Goal: Transaction & Acquisition: Purchase product/service

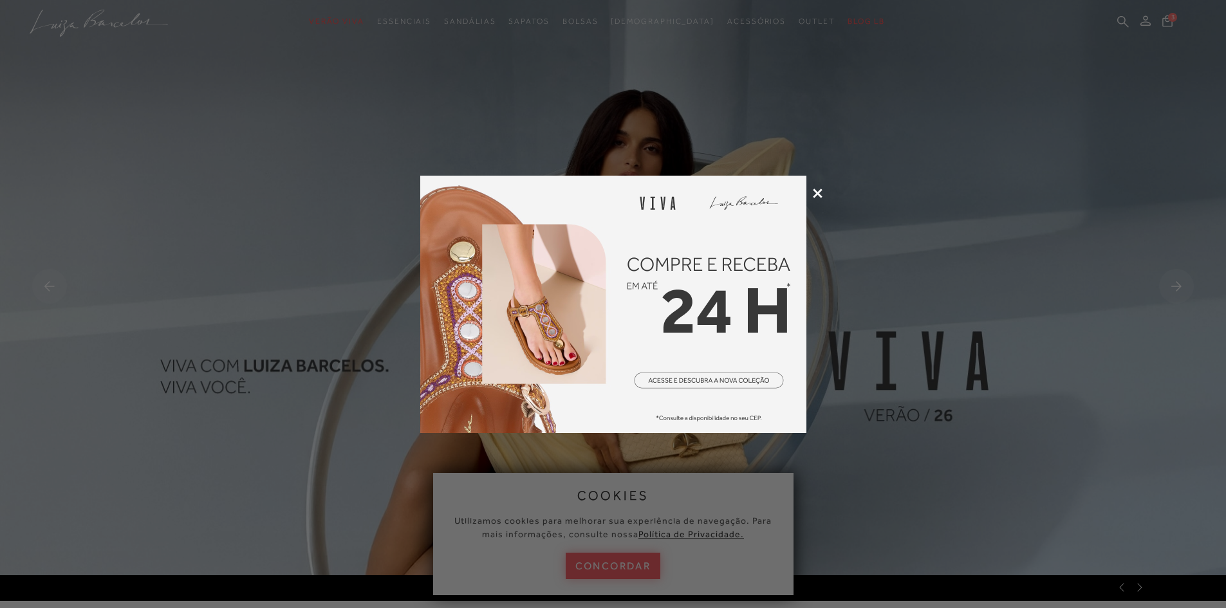
click at [815, 192] on icon at bounding box center [818, 194] width 10 height 10
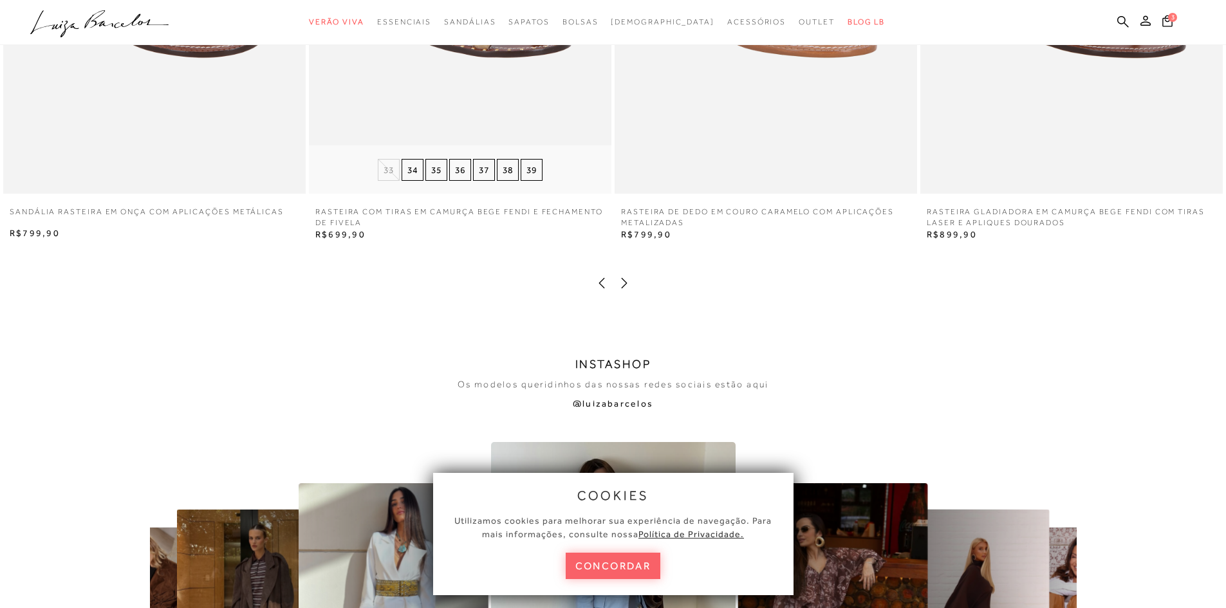
scroll to position [2702, 0]
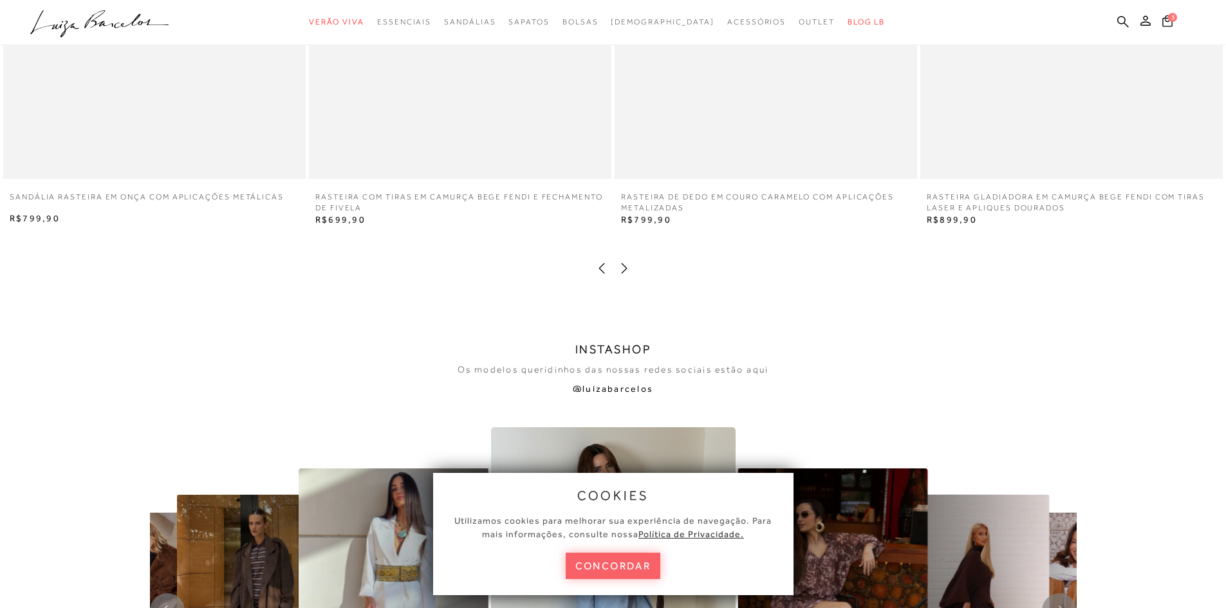
click at [629, 268] on icon at bounding box center [624, 268] width 13 height 13
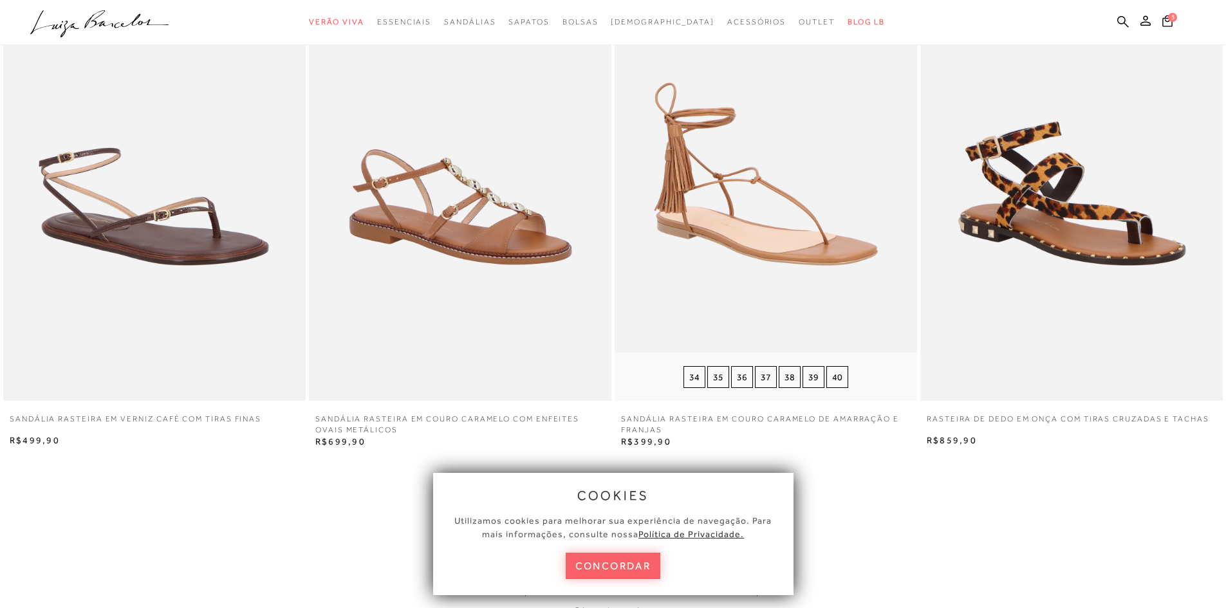
scroll to position [2509, 0]
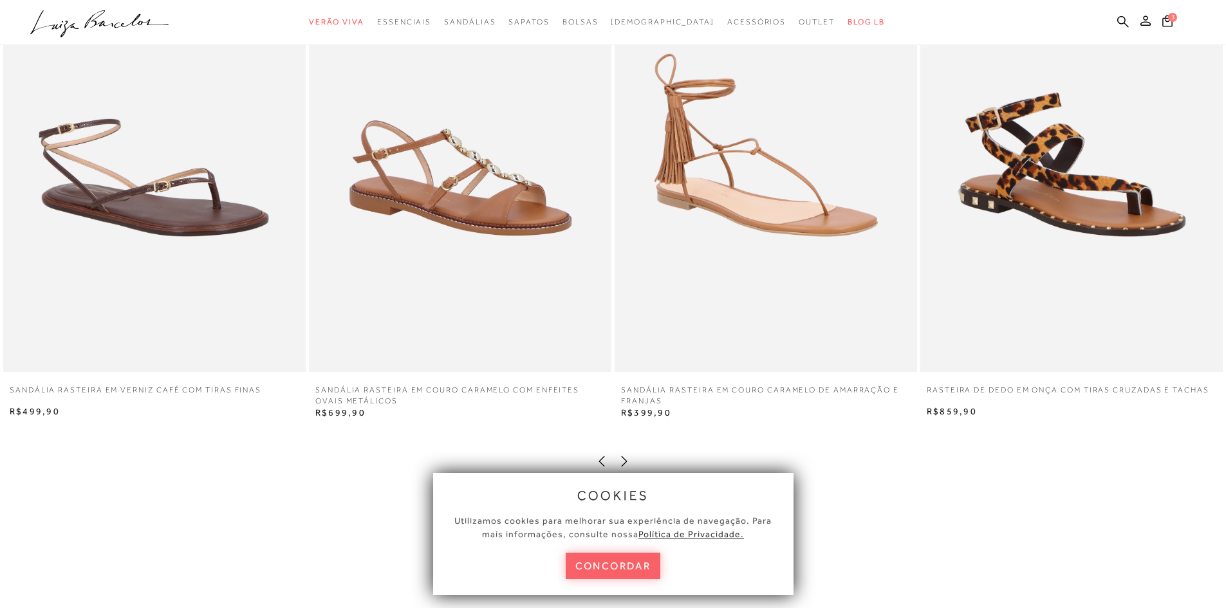
click at [625, 461] on div "cookies Utilizamos cookies para melhorar sua experiência de navegação. Para mai…" at bounding box center [613, 534] width 386 height 148
click at [624, 461] on div "cookies Utilizamos cookies para melhorar sua experiência de navegação. Para mai…" at bounding box center [613, 534] width 386 height 148
click at [624, 460] on div "cookies Utilizamos cookies para melhorar sua experiência de navegação. Para mai…" at bounding box center [613, 534] width 386 height 148
click at [601, 460] on div "cookies Utilizamos cookies para melhorar sua experiência de navegação. Para mai…" at bounding box center [613, 534] width 386 height 148
click at [642, 568] on button "concordar" at bounding box center [613, 566] width 95 height 26
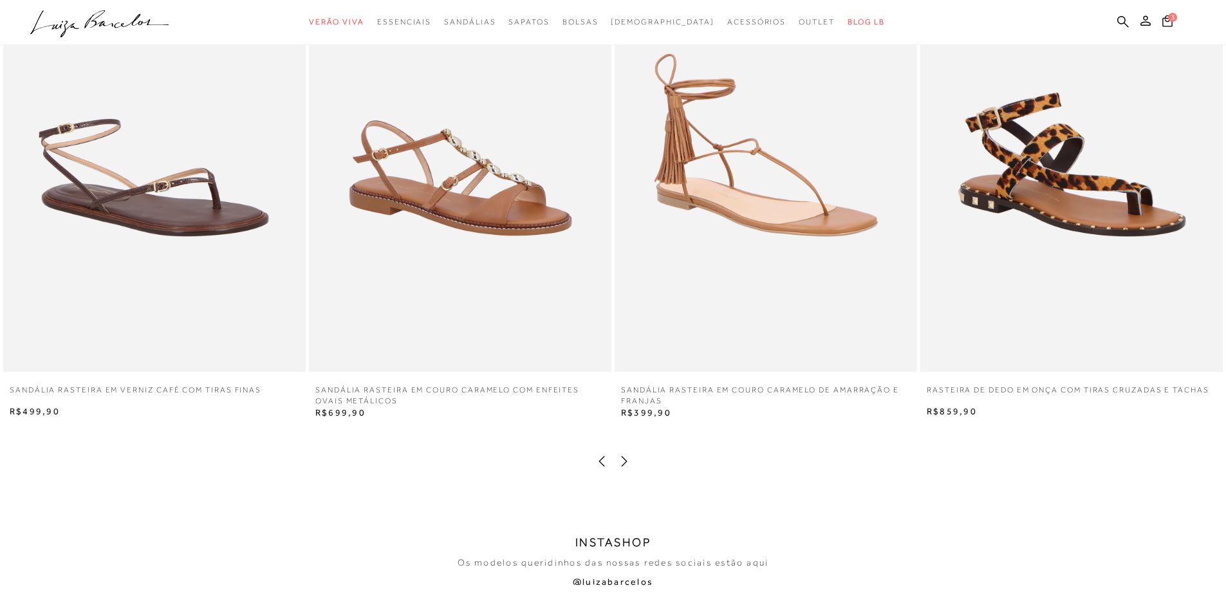
click at [624, 457] on icon at bounding box center [624, 461] width 13 height 13
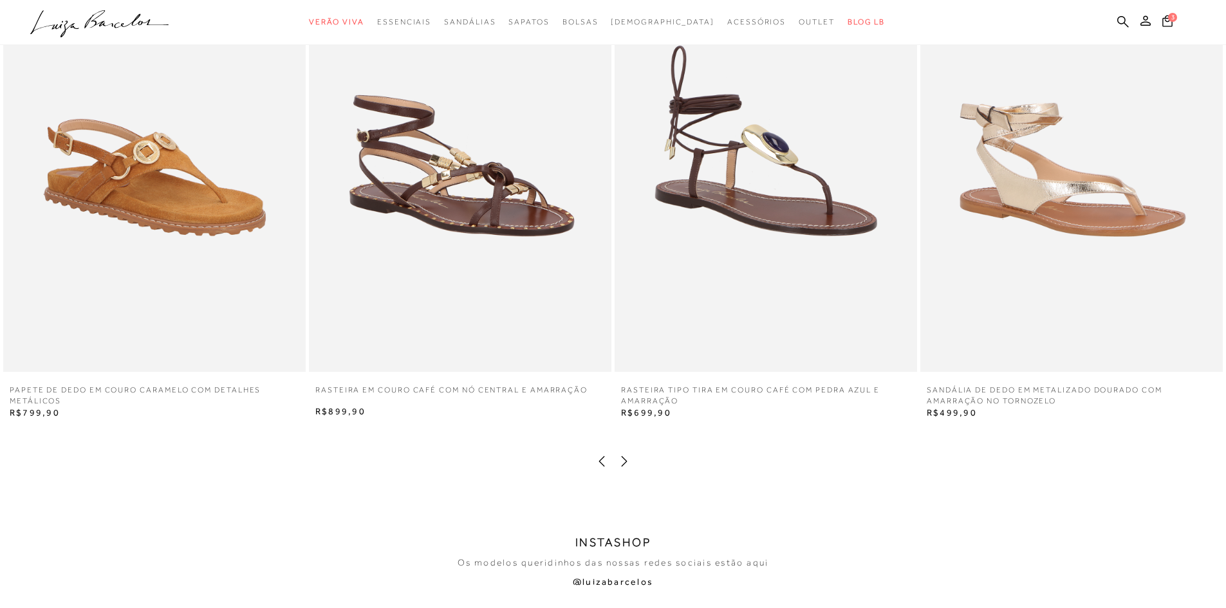
click at [624, 462] on icon at bounding box center [624, 461] width 13 height 13
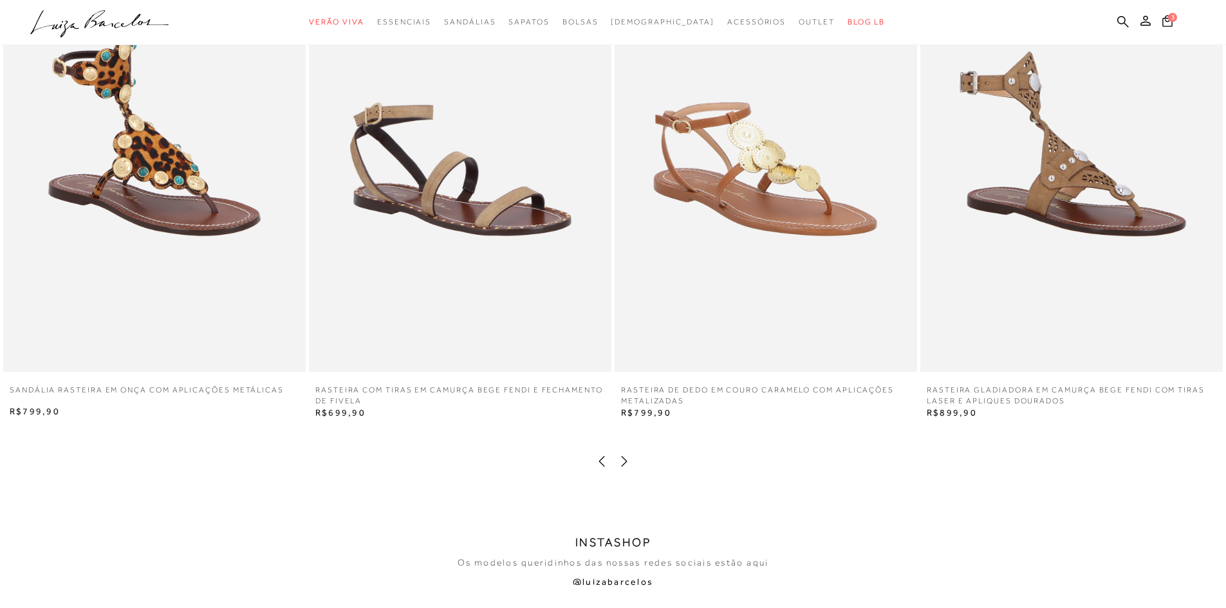
click at [624, 462] on icon at bounding box center [624, 461] width 13 height 13
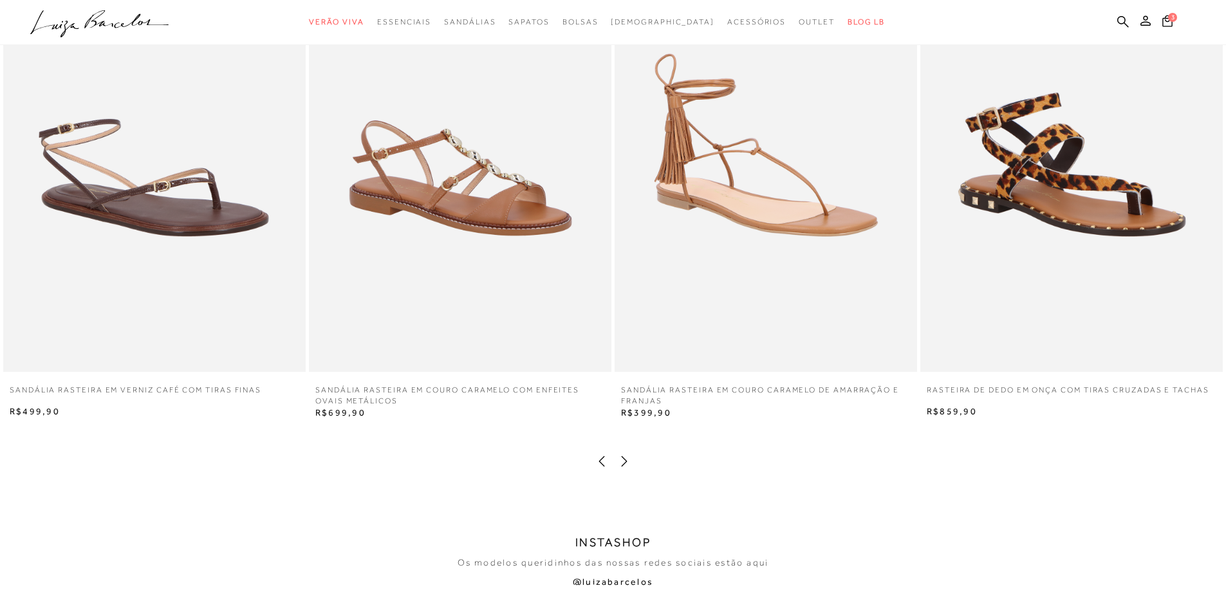
click at [624, 462] on icon at bounding box center [624, 461] width 13 height 13
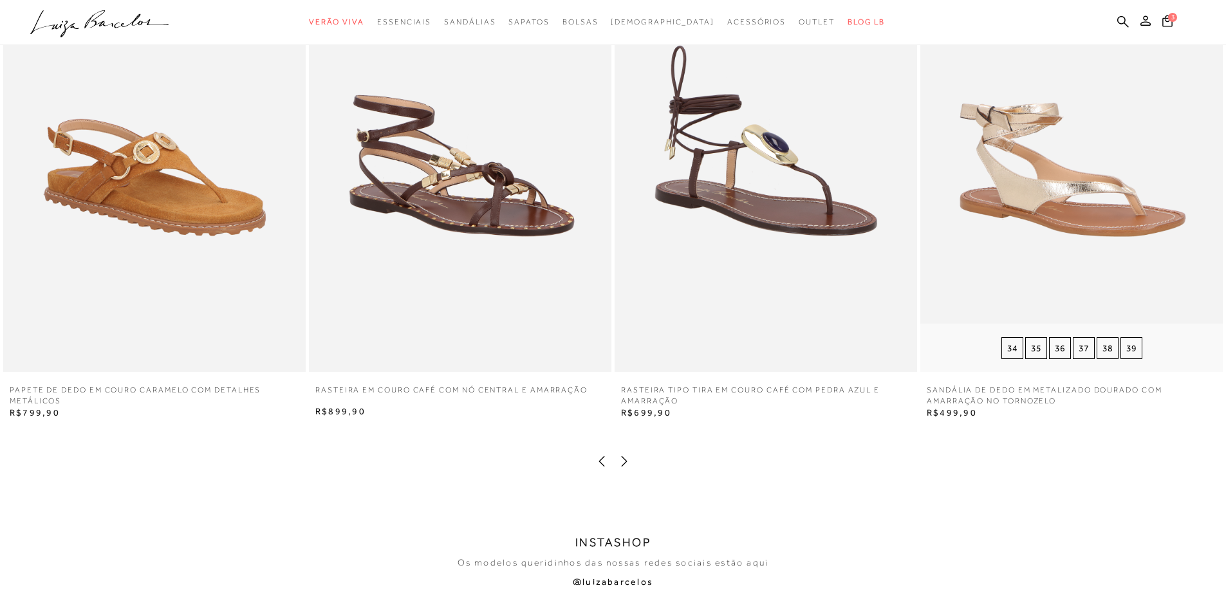
click at [1083, 238] on img at bounding box center [1071, 145] width 302 height 454
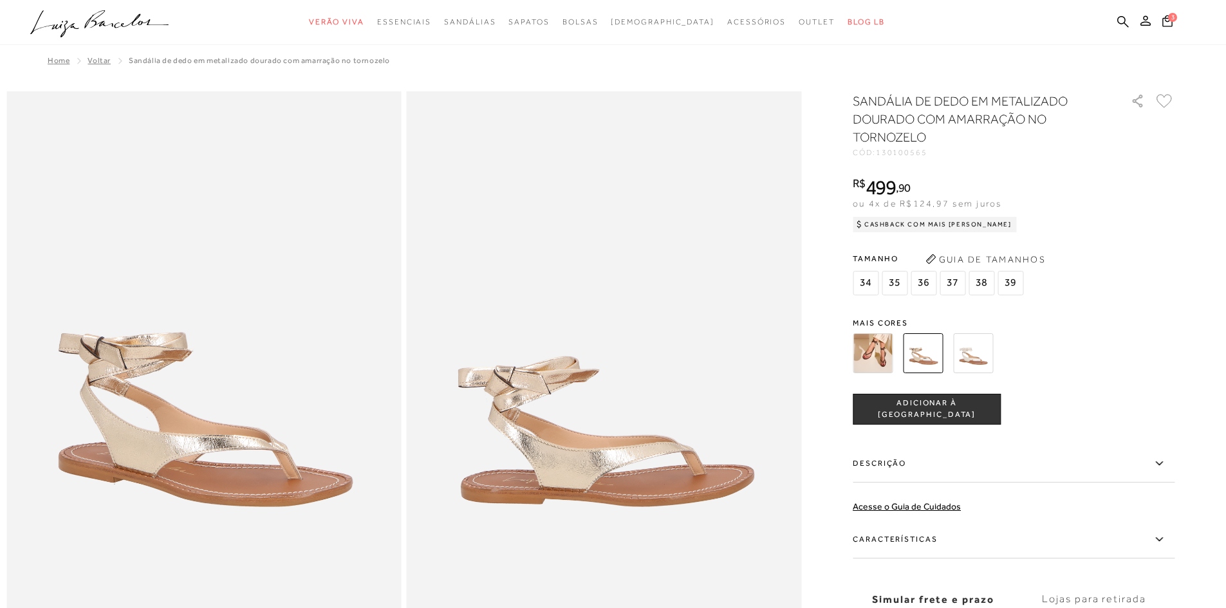
scroll to position [193, 0]
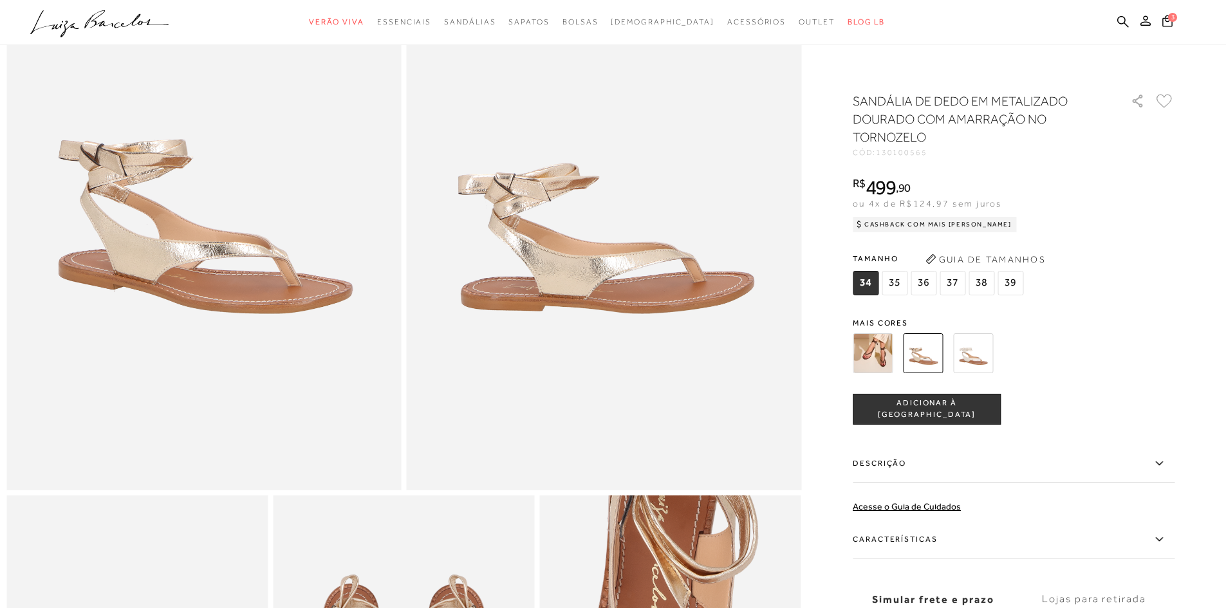
click at [940, 347] on img at bounding box center [923, 353] width 40 height 40
click at [923, 354] on img at bounding box center [923, 353] width 40 height 40
click at [975, 357] on img at bounding box center [973, 353] width 40 height 40
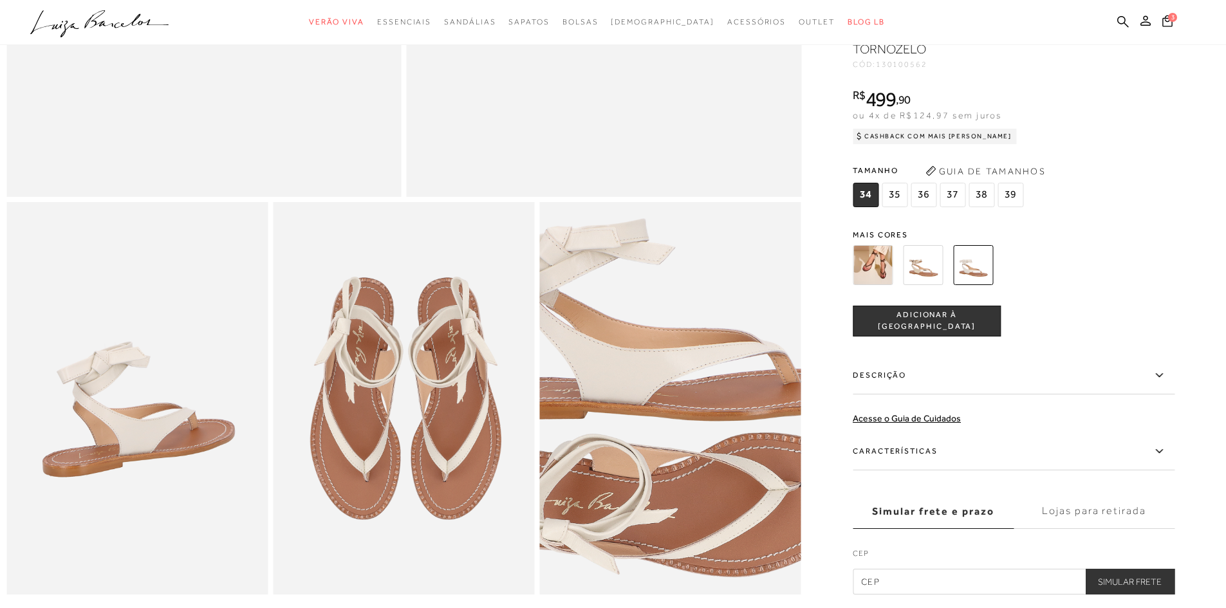
scroll to position [450, 0]
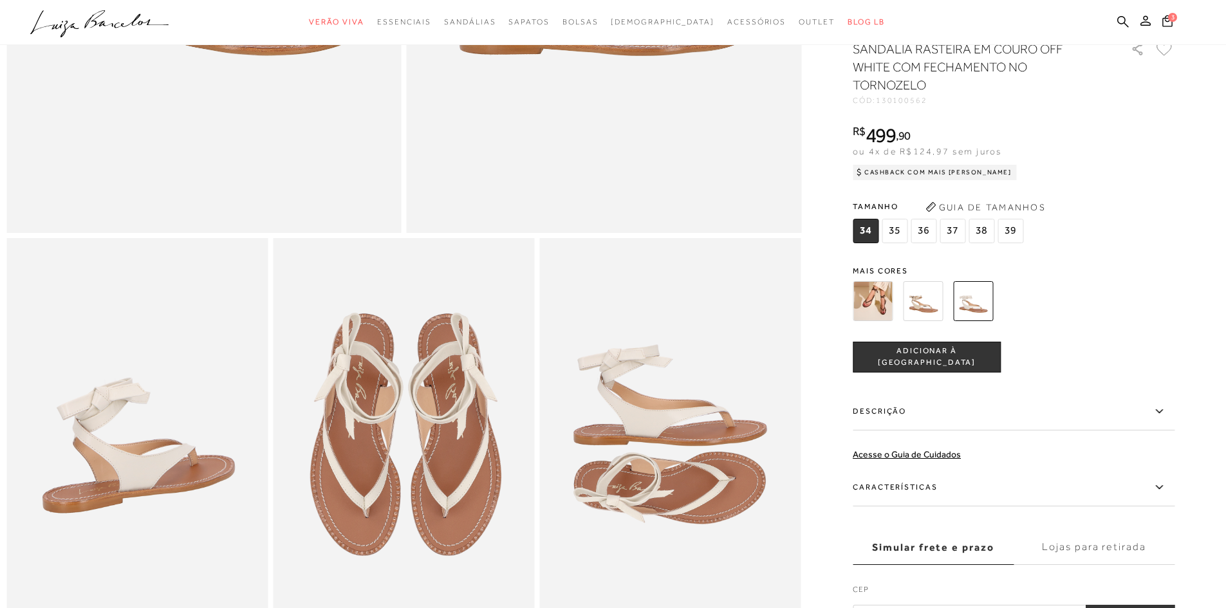
click at [956, 239] on span "37" at bounding box center [952, 231] width 26 height 24
click at [935, 315] on img at bounding box center [923, 301] width 40 height 40
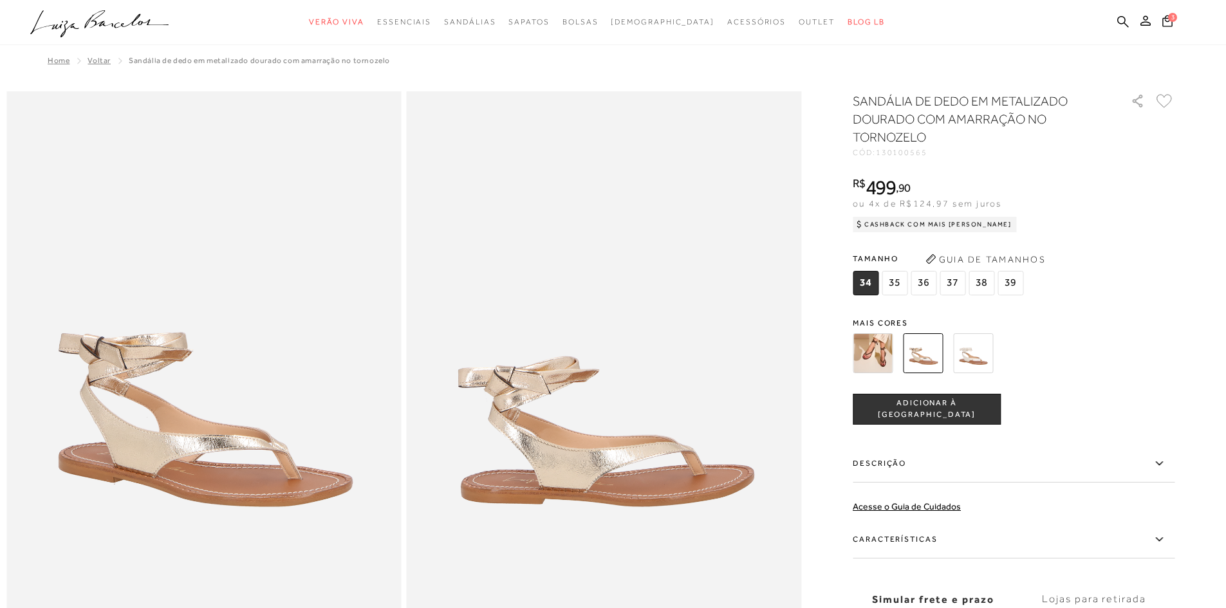
click at [883, 360] on img at bounding box center [873, 353] width 40 height 40
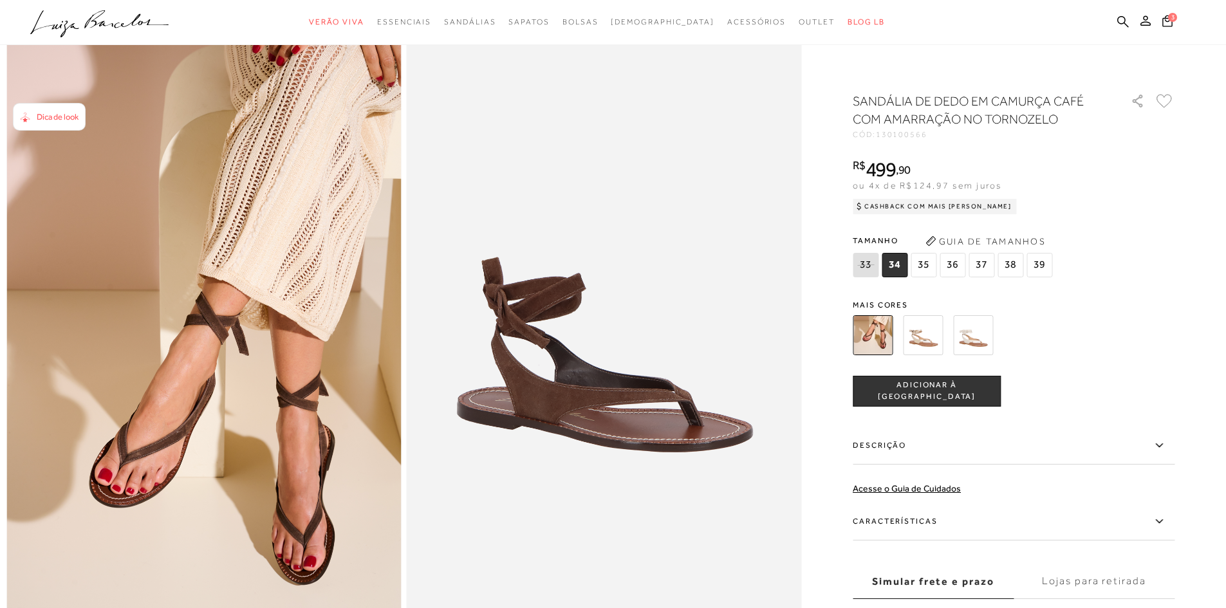
scroll to position [129, 0]
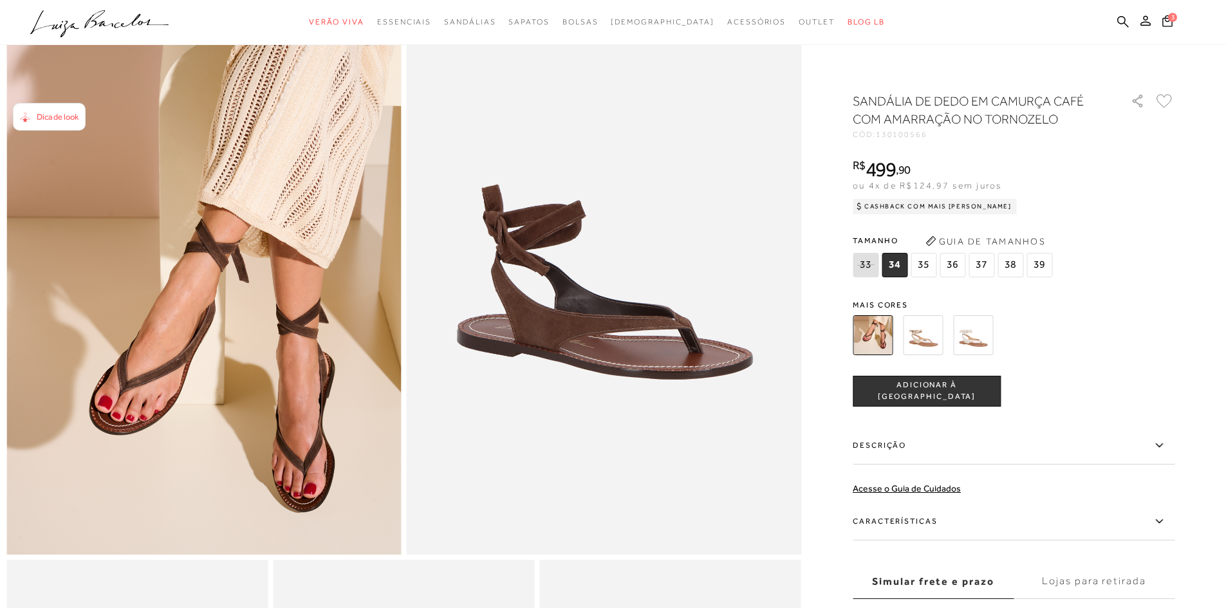
click at [987, 333] on img at bounding box center [973, 335] width 40 height 40
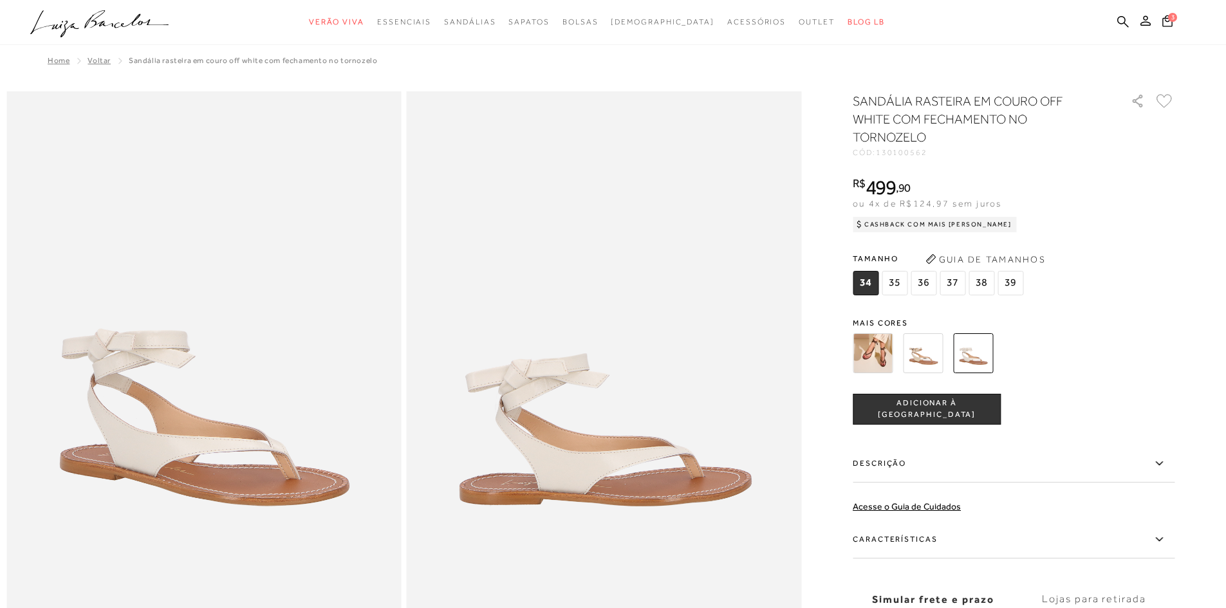
click at [960, 282] on span "37" at bounding box center [952, 283] width 26 height 24
click at [932, 401] on button "ADICIONAR À [GEOGRAPHIC_DATA]" at bounding box center [927, 409] width 148 height 31
click at [1170, 18] on span "4" at bounding box center [1172, 16] width 9 height 9
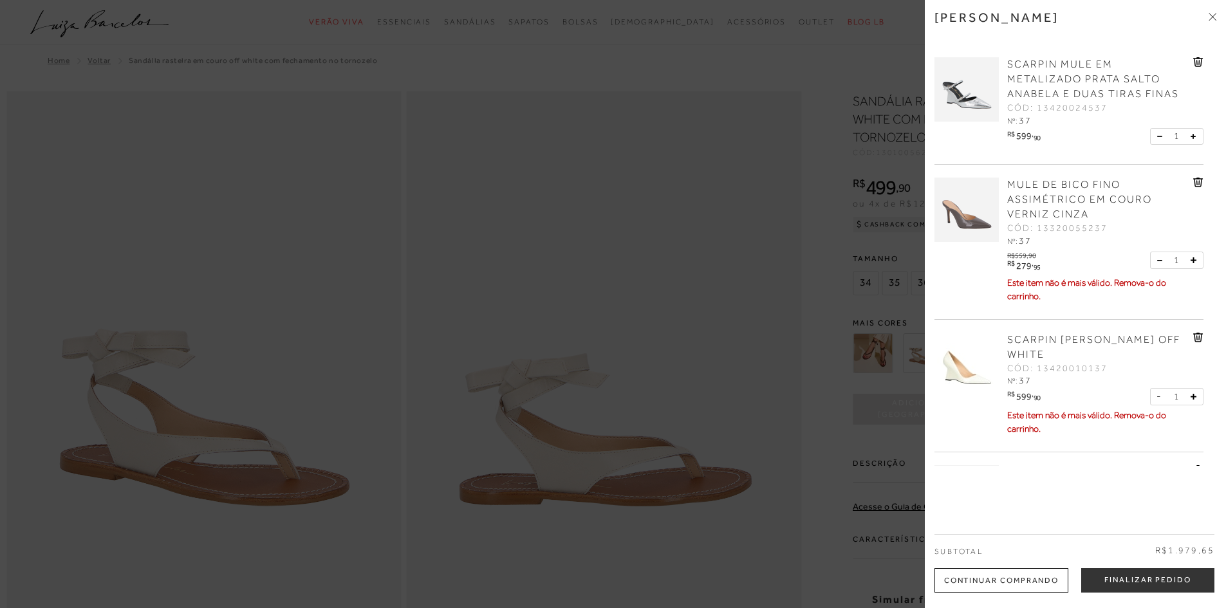
click at [1198, 60] on icon at bounding box center [1198, 62] width 1 height 5
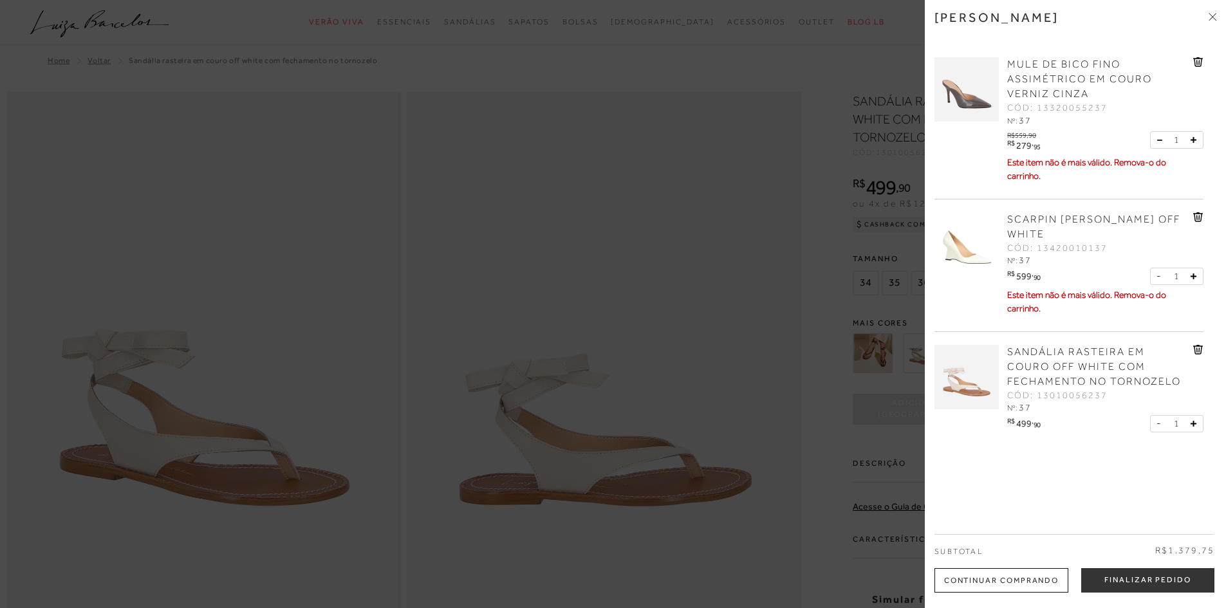
click at [1193, 59] on icon at bounding box center [1198, 62] width 10 height 10
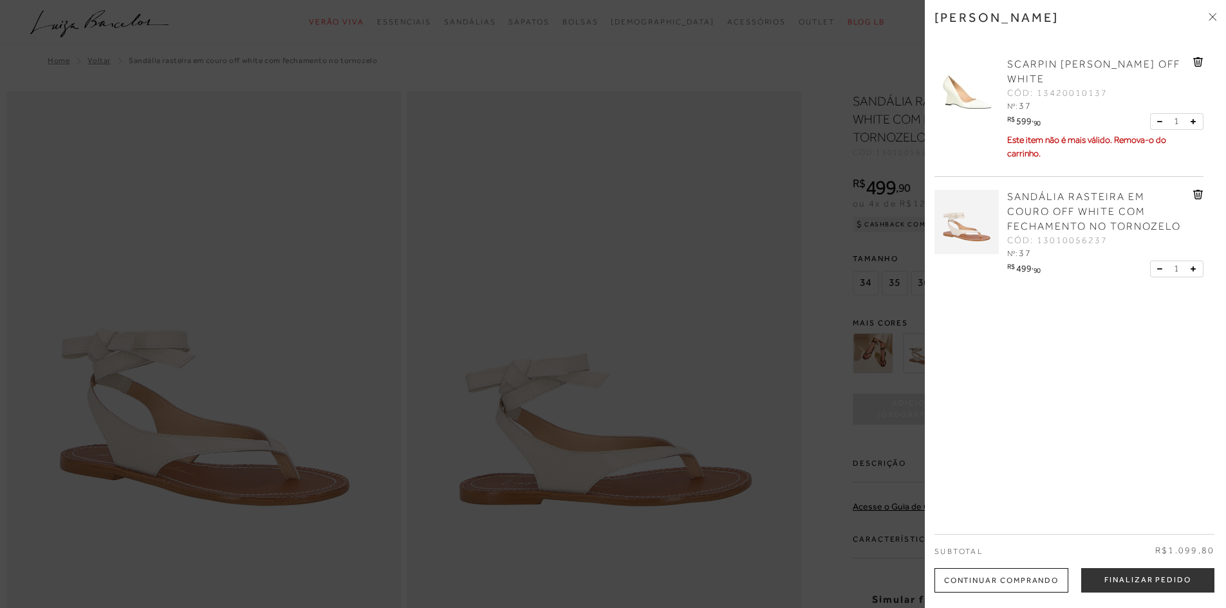
click at [1193, 59] on icon at bounding box center [1198, 62] width 10 height 10
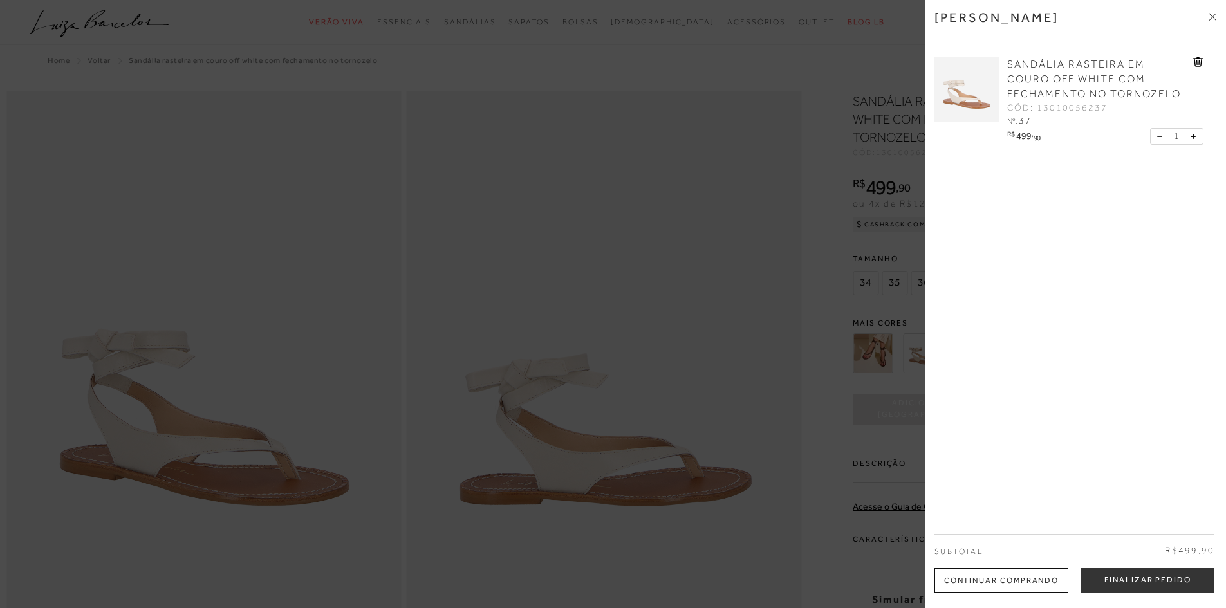
click at [1006, 581] on div "Continuar Comprando" at bounding box center [1001, 580] width 134 height 24
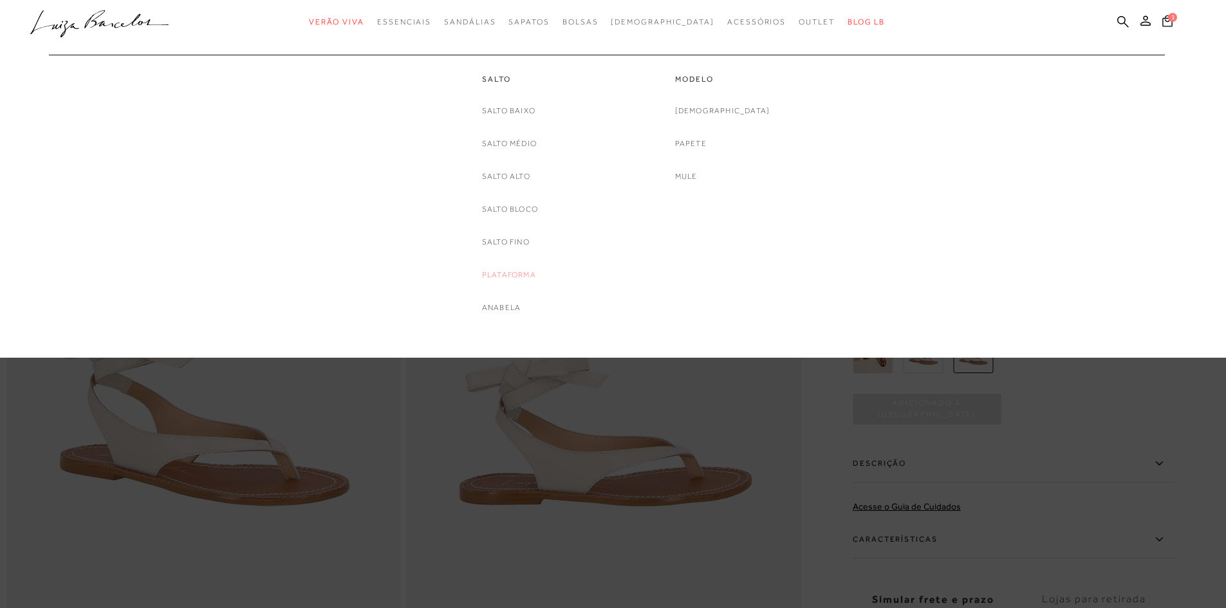
click at [506, 272] on link "Plataforma" at bounding box center [509, 275] width 54 height 14
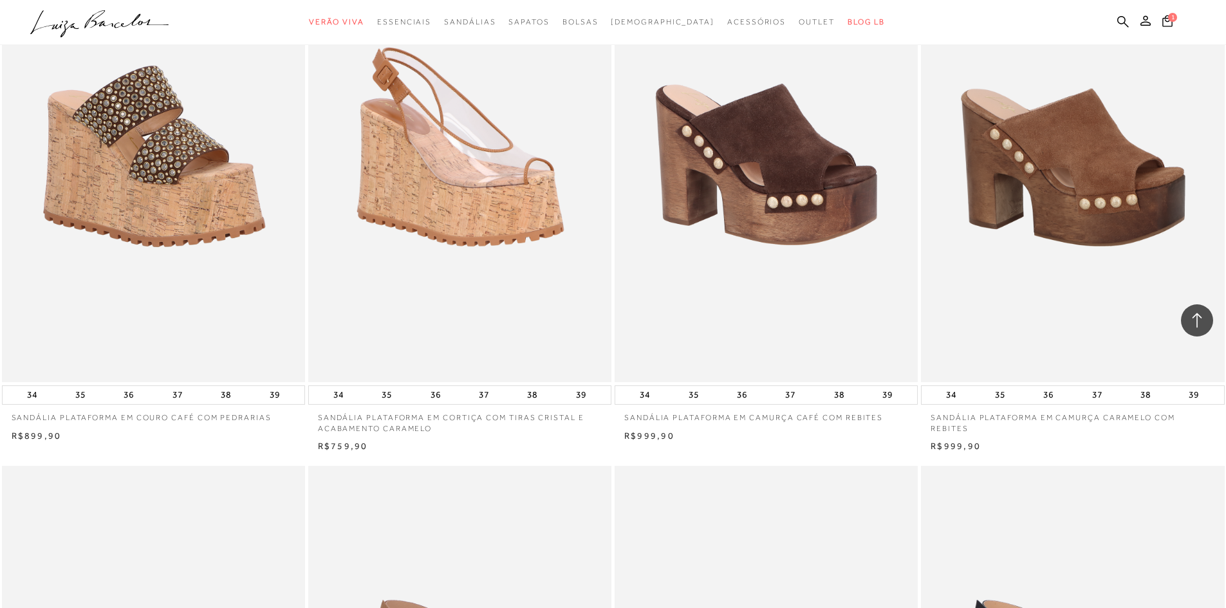
scroll to position [1802, 0]
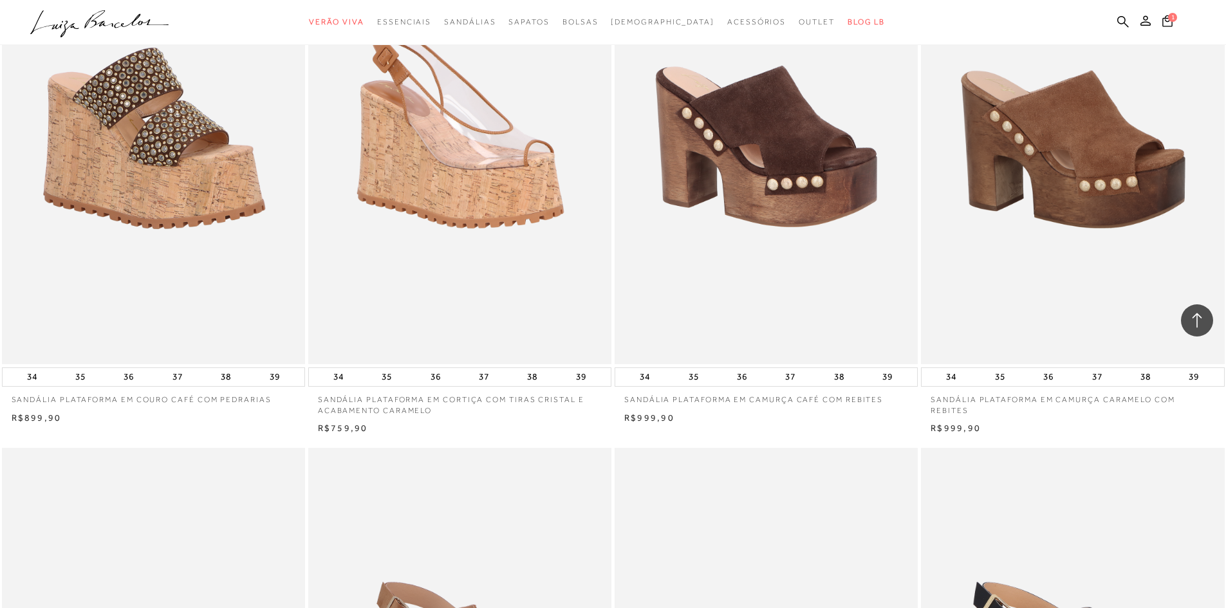
click at [462, 279] on img at bounding box center [460, 136] width 302 height 455
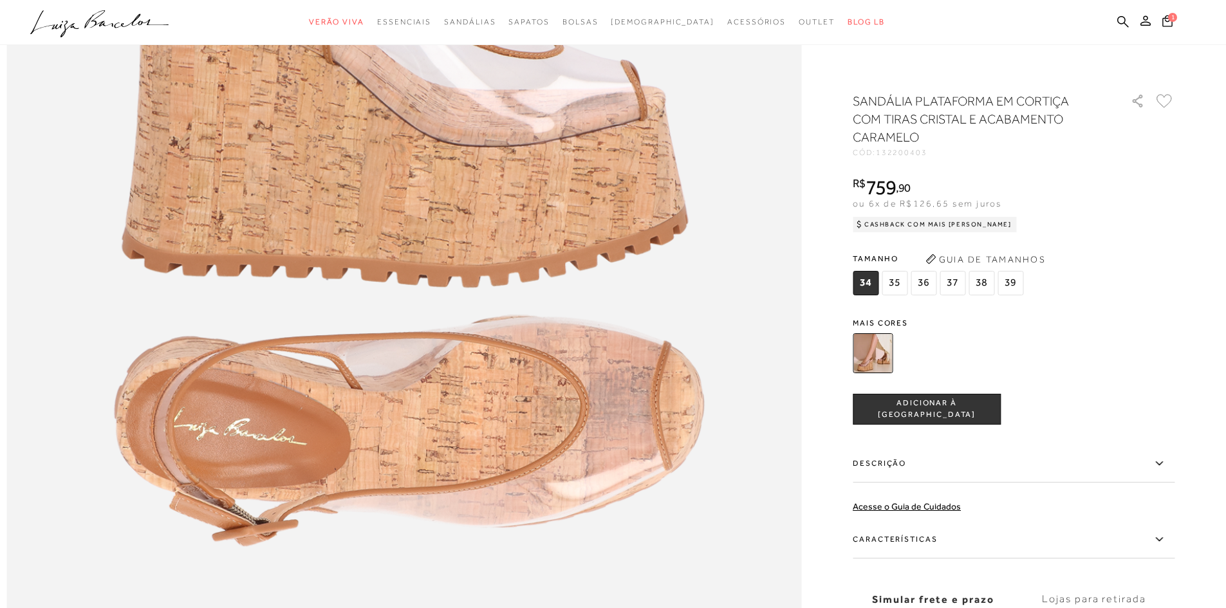
scroll to position [1463, 0]
click at [949, 284] on span "37" at bounding box center [952, 283] width 26 height 24
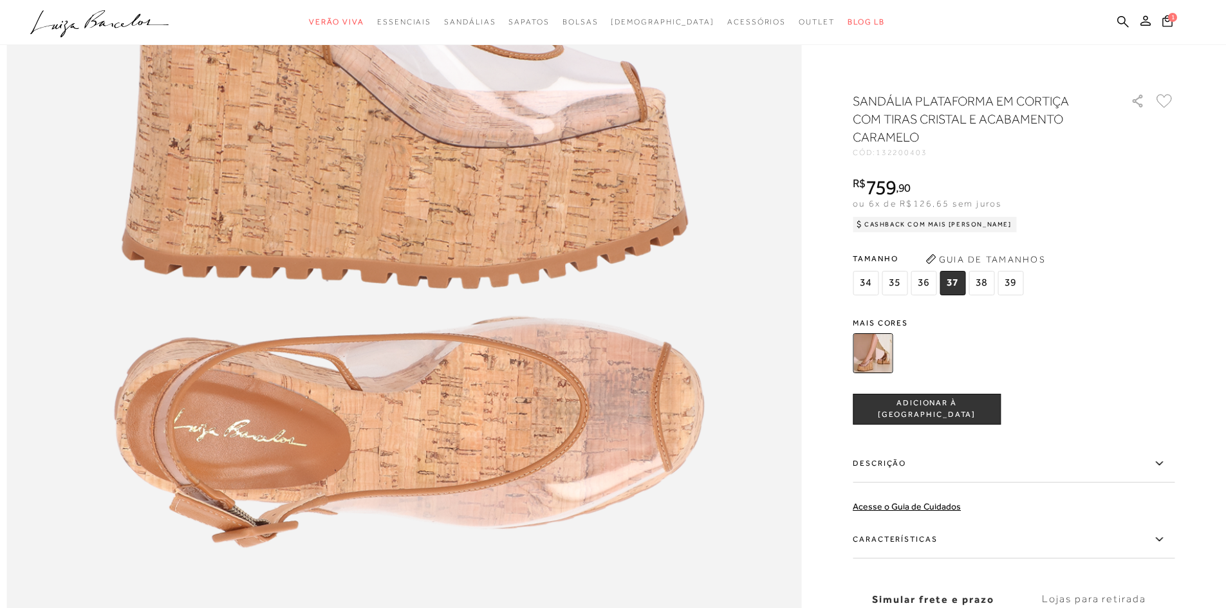
click at [948, 411] on span "ADICIONAR À [GEOGRAPHIC_DATA]" at bounding box center [926, 409] width 147 height 23
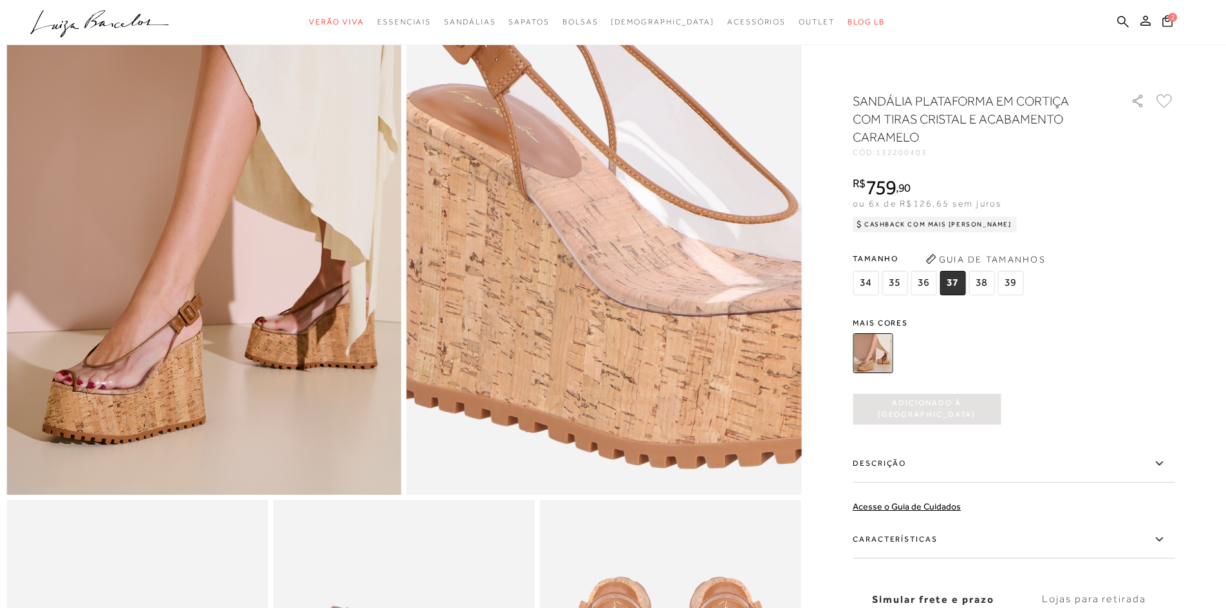
scroll to position [193, 0]
